Goal: Information Seeking & Learning: Check status

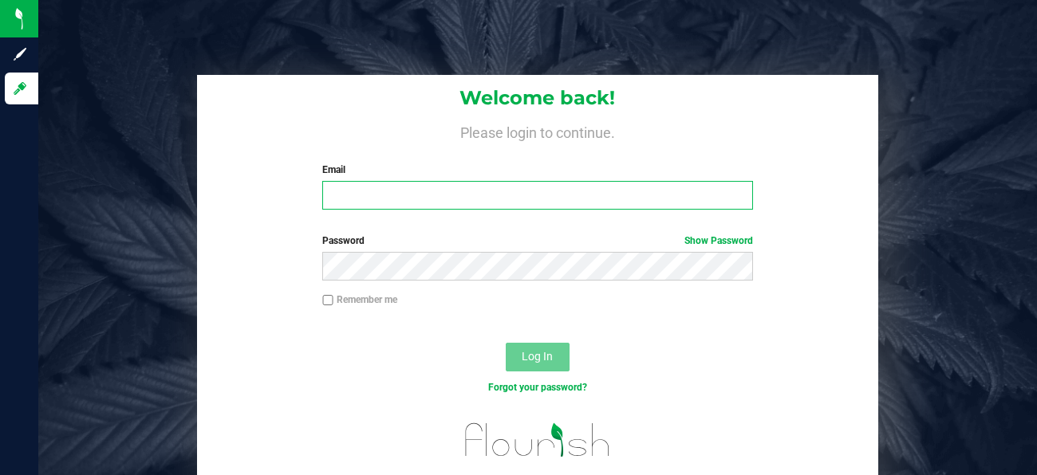
type input "[EMAIL_ADDRESS][DOMAIN_NAME]"
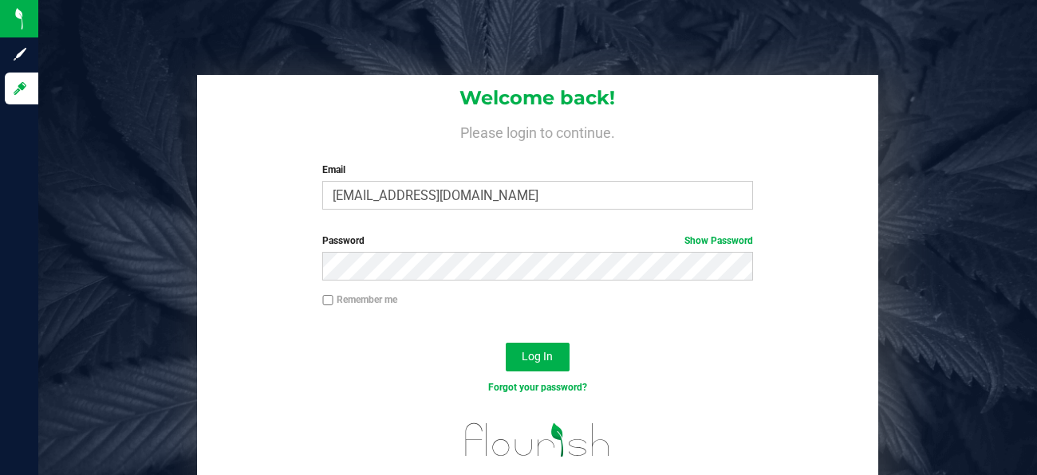
click at [474, 327] on div at bounding box center [538, 329] width 682 height 13
click at [489, 332] on div at bounding box center [538, 329] width 682 height 13
click at [527, 361] on span "Log In" at bounding box center [536, 356] width 31 height 13
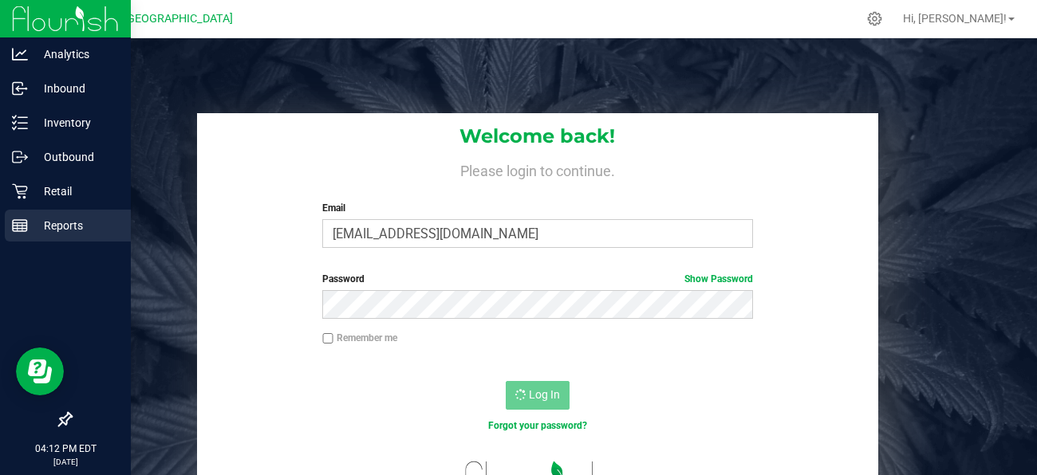
click at [75, 222] on p "Reports" at bounding box center [76, 225] width 96 height 19
click at [30, 226] on p "Reports" at bounding box center [76, 225] width 96 height 19
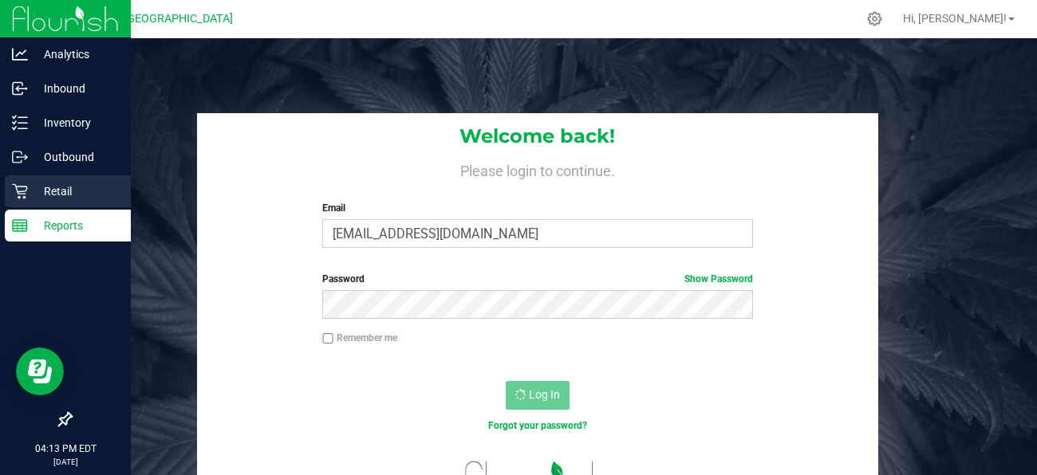
click at [69, 202] on div "Retail" at bounding box center [68, 191] width 126 height 32
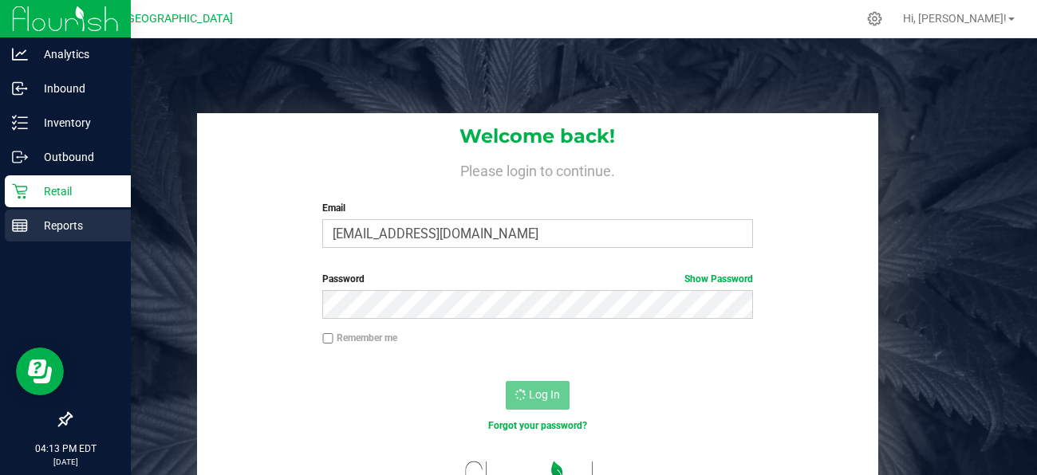
click at [60, 231] on p "Reports" at bounding box center [76, 225] width 96 height 19
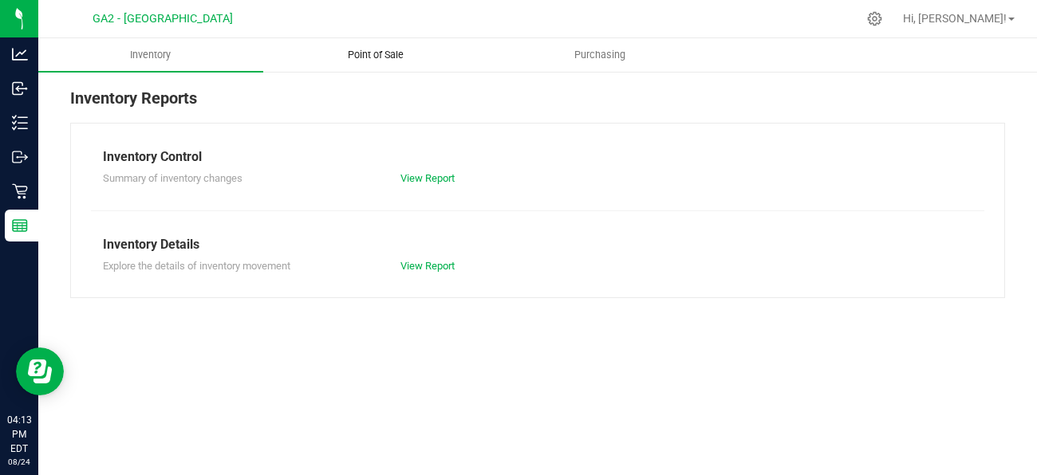
click at [344, 56] on span "Point of Sale" at bounding box center [375, 55] width 99 height 14
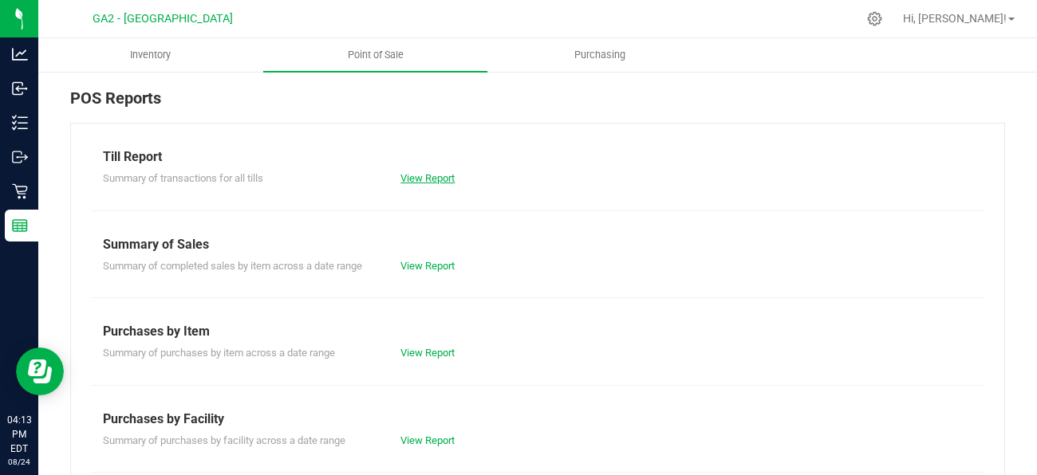
click at [421, 177] on link "View Report" at bounding box center [427, 178] width 54 height 12
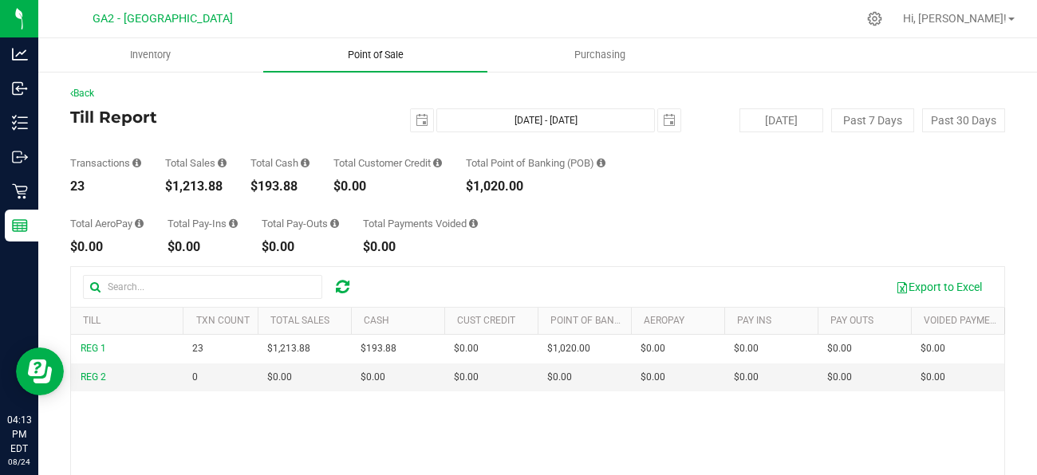
click at [404, 53] on span "Point of Sale" at bounding box center [375, 55] width 99 height 14
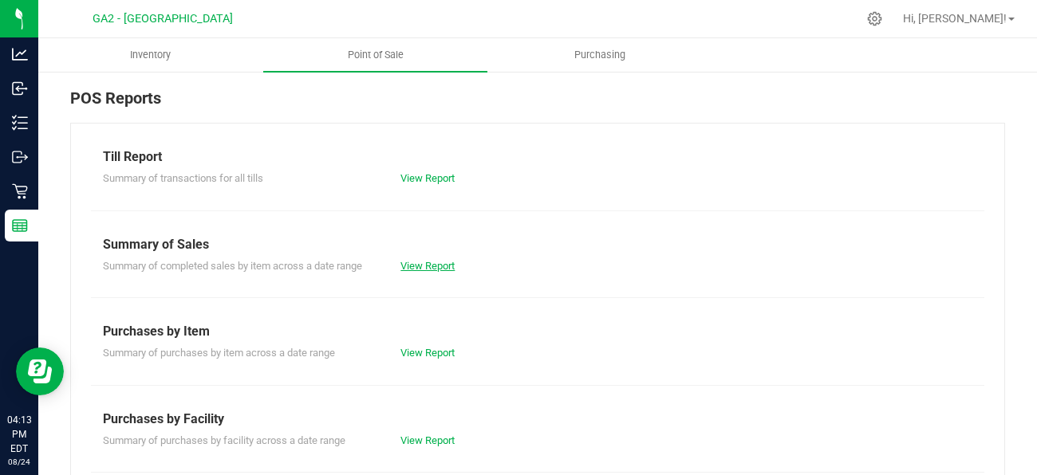
click at [427, 270] on link "View Report" at bounding box center [427, 266] width 54 height 12
